Goal: Communication & Community: Answer question/provide support

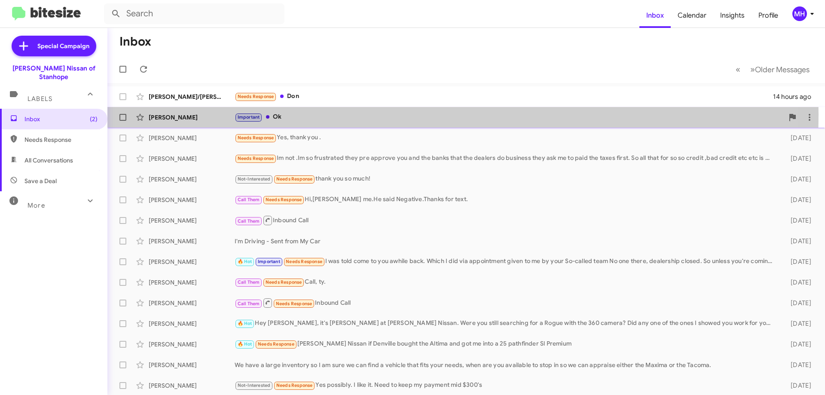
click at [317, 114] on div "Important Ok" at bounding box center [509, 117] width 549 height 10
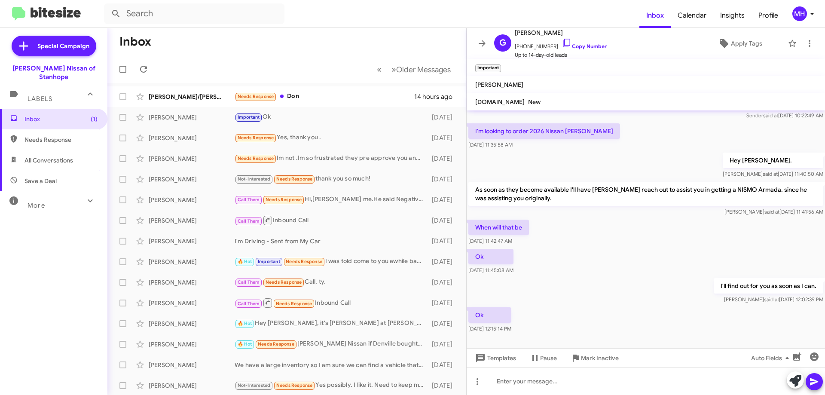
scroll to position [70, 0]
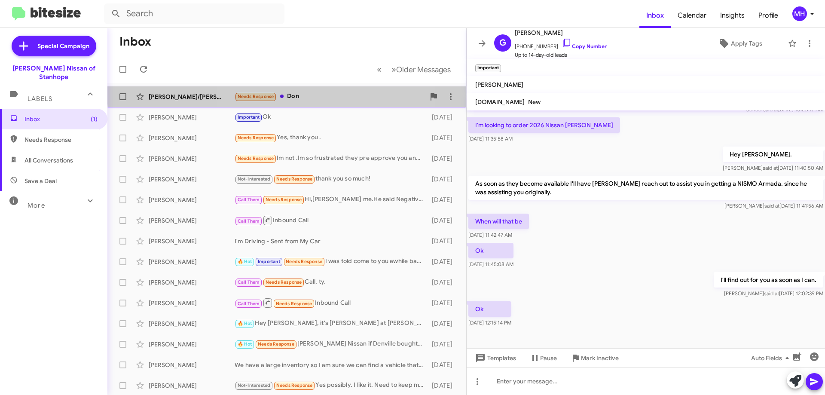
click at [310, 92] on div "Needs Response [PERSON_NAME]" at bounding box center [330, 97] width 190 height 10
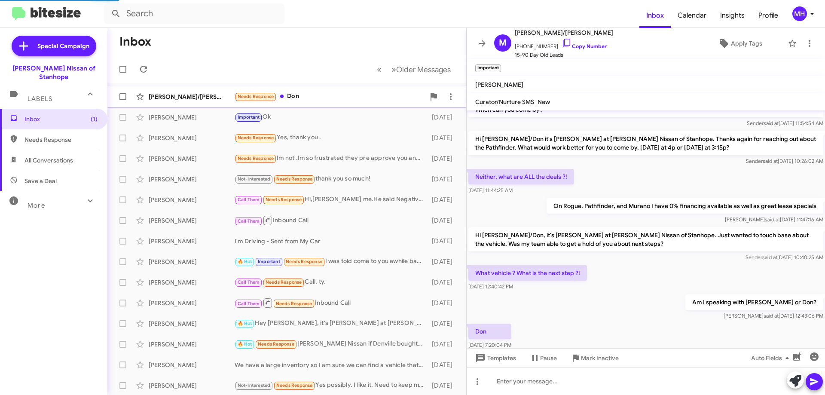
scroll to position [91, 0]
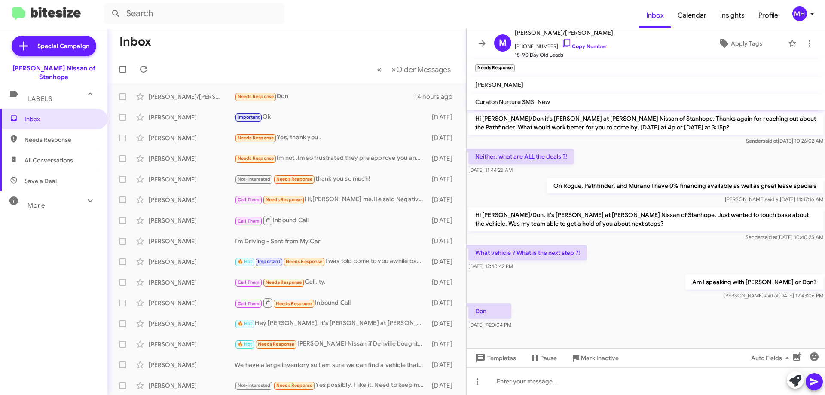
click at [53, 150] on span "All Conversations" at bounding box center [53, 160] width 107 height 21
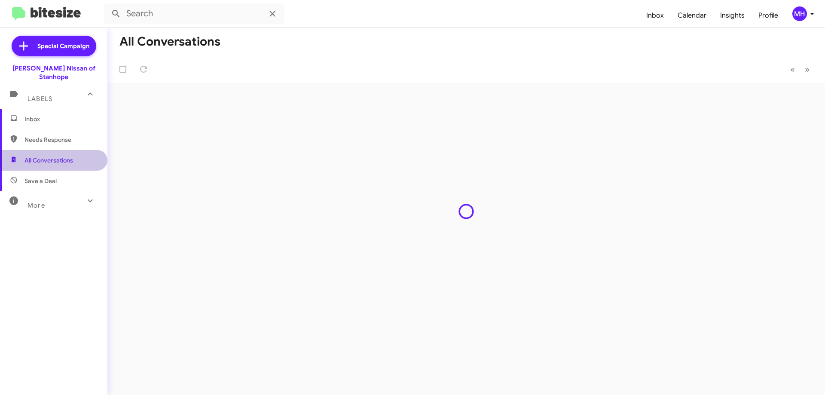
type input "in:all-conversations"
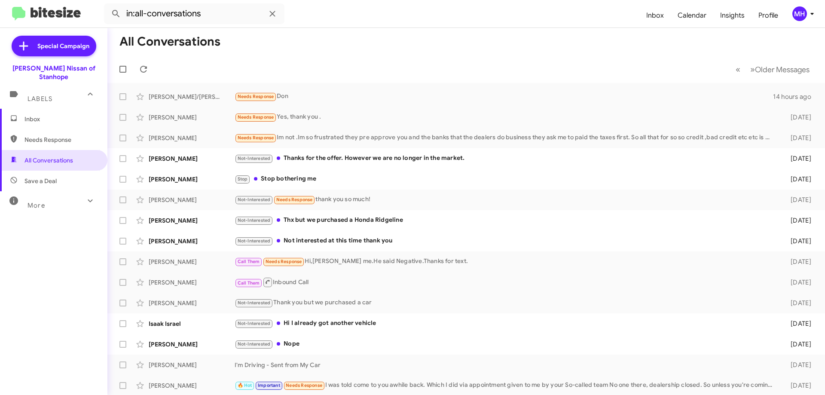
click at [55, 115] on span "Inbox" at bounding box center [60, 119] width 73 height 9
